Goal: Transaction & Acquisition: Download file/media

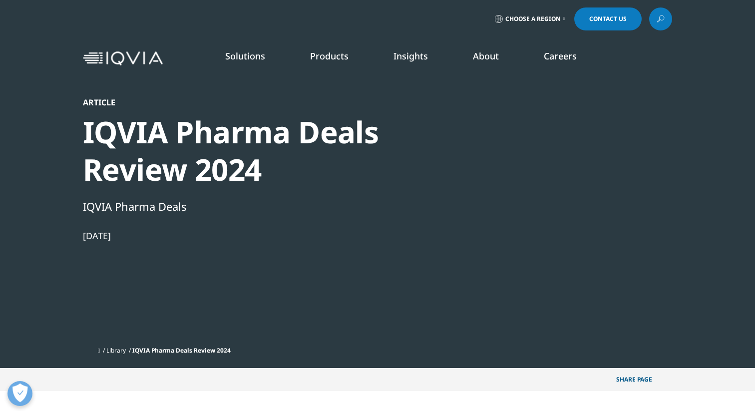
scroll to position [400, 589]
click at [164, 137] on div "IQVIA Pharma Deals Review 2024" at bounding box center [254, 150] width 343 height 75
click at [566, 195] on div at bounding box center [576, 209] width 193 height 225
click at [550, 160] on div at bounding box center [576, 209] width 193 height 225
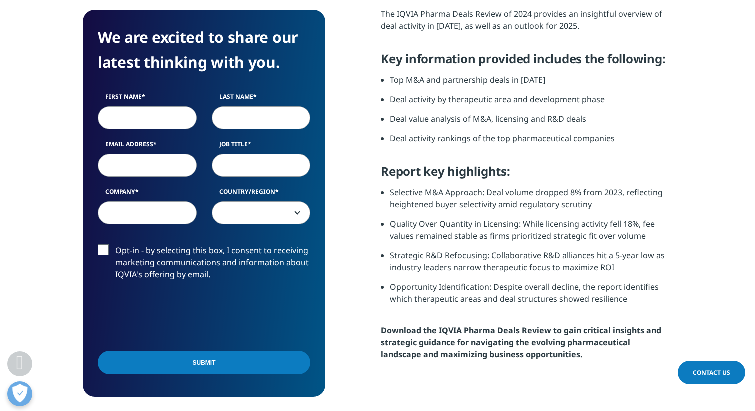
scroll to position [430, 0]
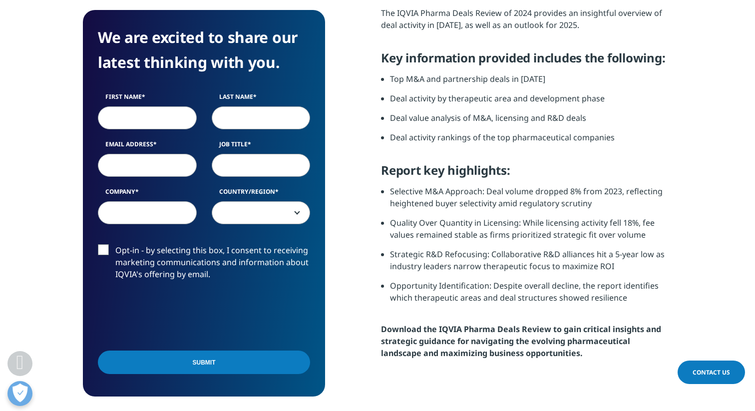
click at [166, 129] on div "First Name Last Name Email Address Job Title Company Country/Region United Stat…" at bounding box center [203, 163] width 227 height 142
click at [166, 127] on input "First Name" at bounding box center [147, 117] width 99 height 23
type input "Mandana"
type input "Schwung"
type input "mandana.schwungr@gmail.com"
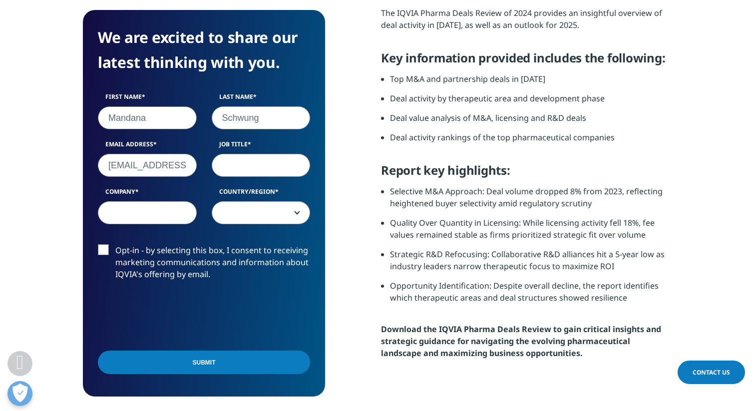
select select "Switzerland"
click at [234, 171] on input "Job Title" at bounding box center [261, 165] width 99 height 23
type input "student"
click at [118, 212] on input "Company" at bounding box center [147, 212] width 99 height 23
type input "t"
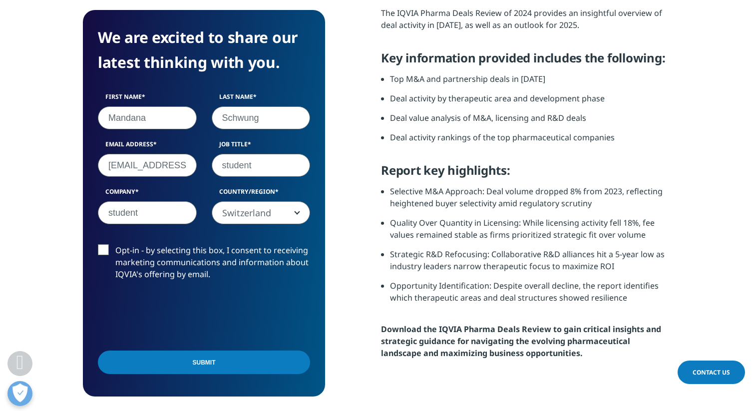
type input "student"
click at [99, 248] on label "Opt-in - by selecting this box, I consent to receiving marketing communications…" at bounding box center [204, 264] width 212 height 41
click at [115, 244] on input "Opt-in - by selecting this box, I consent to receiving marketing communications…" at bounding box center [115, 244] width 0 height 0
click at [123, 365] on input "Submit" at bounding box center [204, 362] width 212 height 23
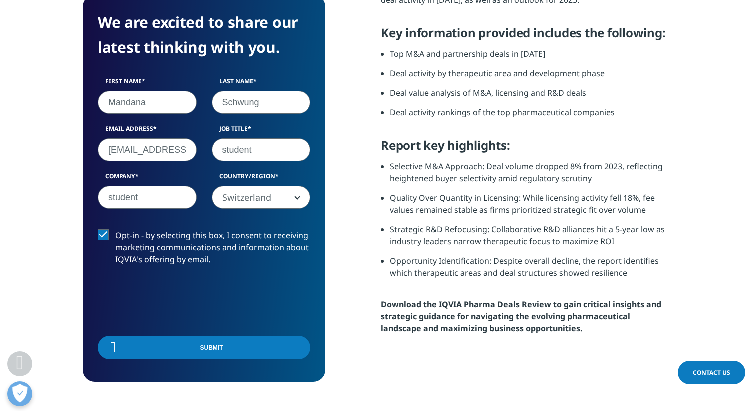
scroll to position [78, 242]
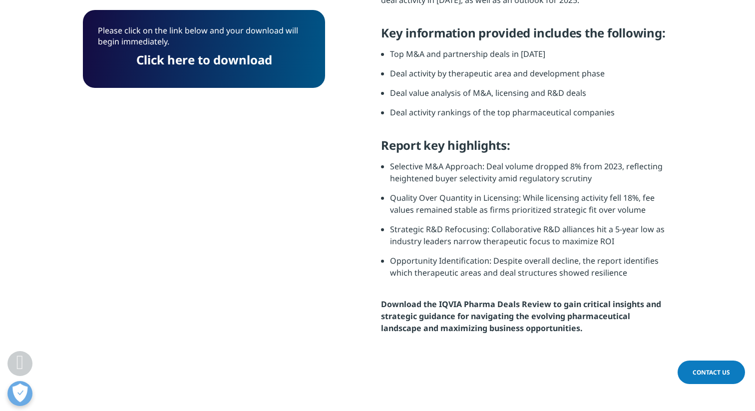
click at [191, 64] on link "Click here to download" at bounding box center [204, 59] width 136 height 16
